Goal: Navigation & Orientation: Find specific page/section

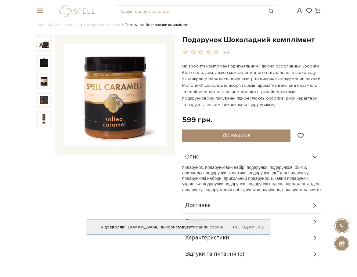
click at [39, 8] on div "#Колекція до Дня Народження #набір цукерок #карамель" at bounding box center [178, 11] width 293 height 22
click at [40, 11] on span at bounding box center [39, 10] width 6 height 5
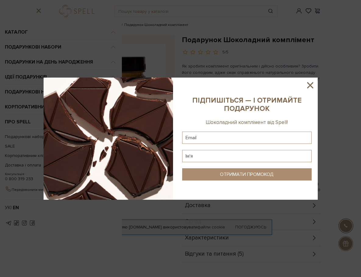
click at [313, 84] on icon at bounding box center [310, 85] width 10 height 10
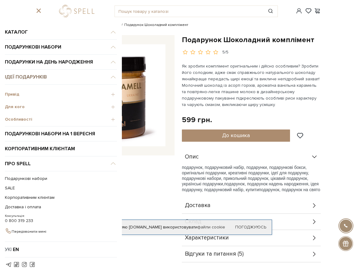
click at [34, 80] on link "Ідеї подарунків" at bounding box center [61, 77] width 112 height 15
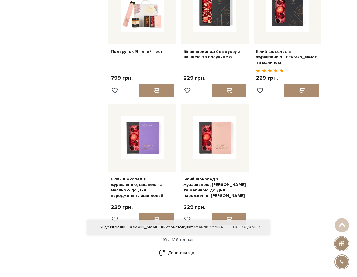
scroll to position [488, 0]
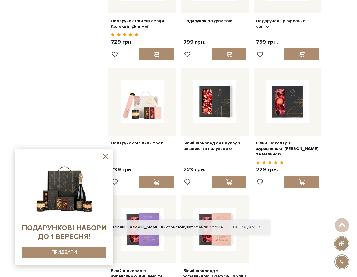
click at [107, 156] on icon at bounding box center [106, 156] width 8 height 8
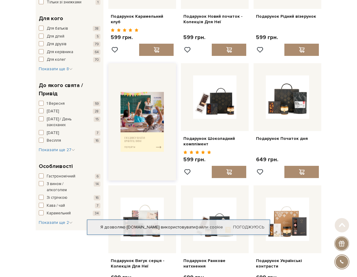
scroll to position [152, 0]
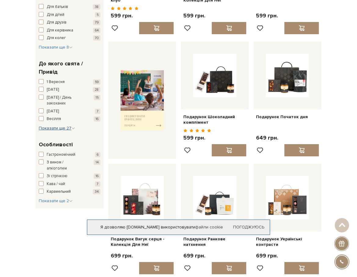
click at [70, 127] on span "Показати ще 27" at bounding box center [57, 127] width 36 height 5
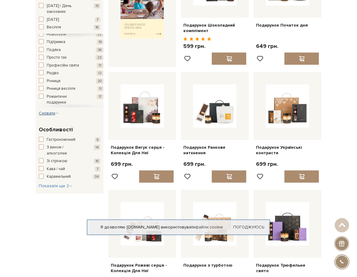
scroll to position [131, 0]
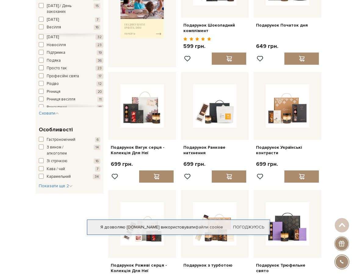
click at [73, 71] on button "Просто так 23" at bounding box center [71, 68] width 65 height 6
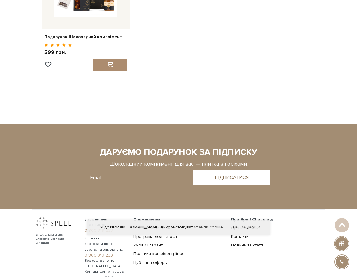
scroll to position [915, 0]
